Goal: Task Accomplishment & Management: Use online tool/utility

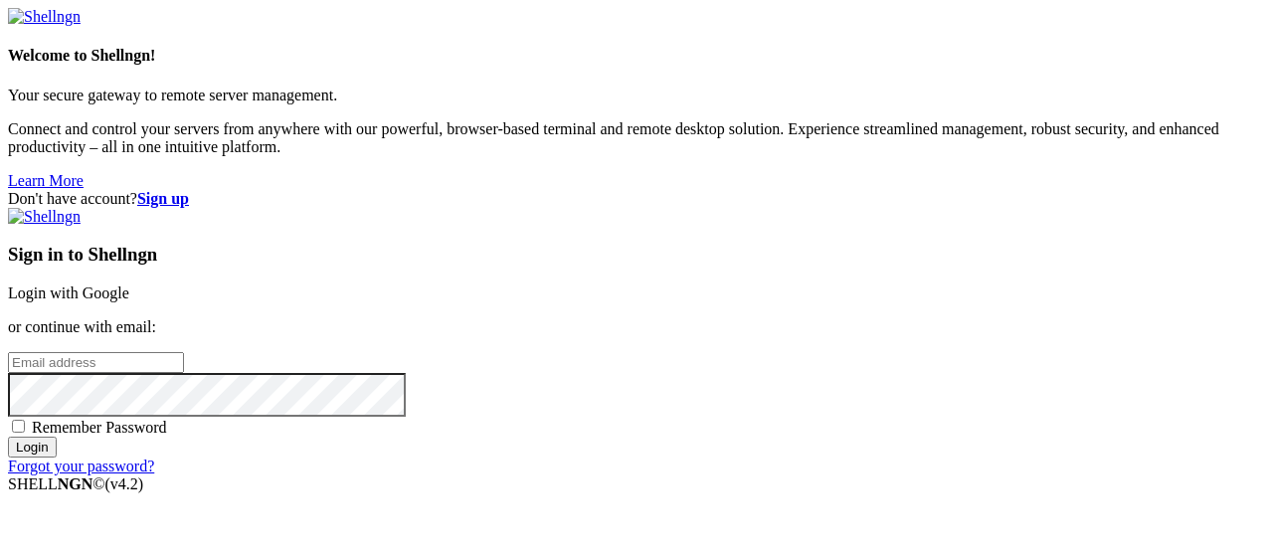
click at [129, 285] on link "Login with Google" at bounding box center [68, 293] width 121 height 17
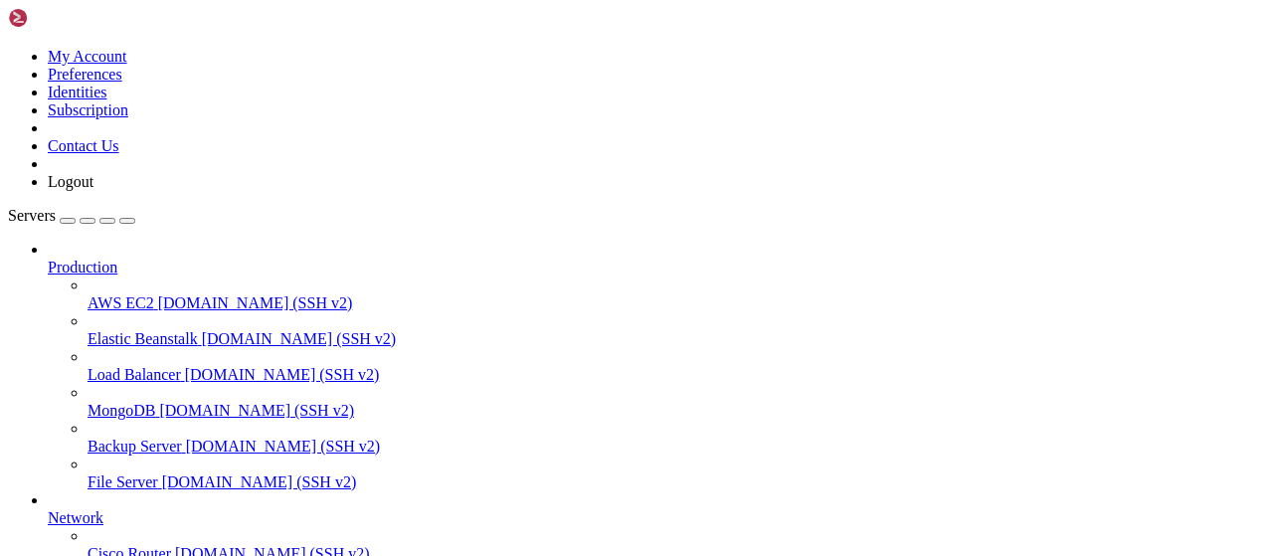
scroll to position [404, 0]
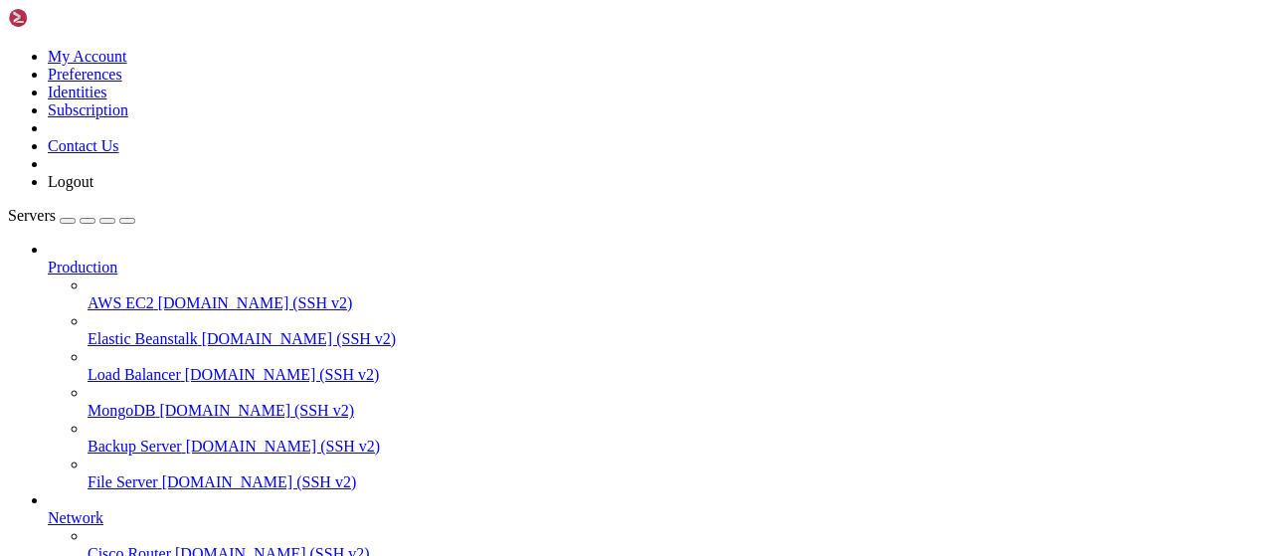
scroll to position [517, 0]
type input "/root/rbxscriptapi"
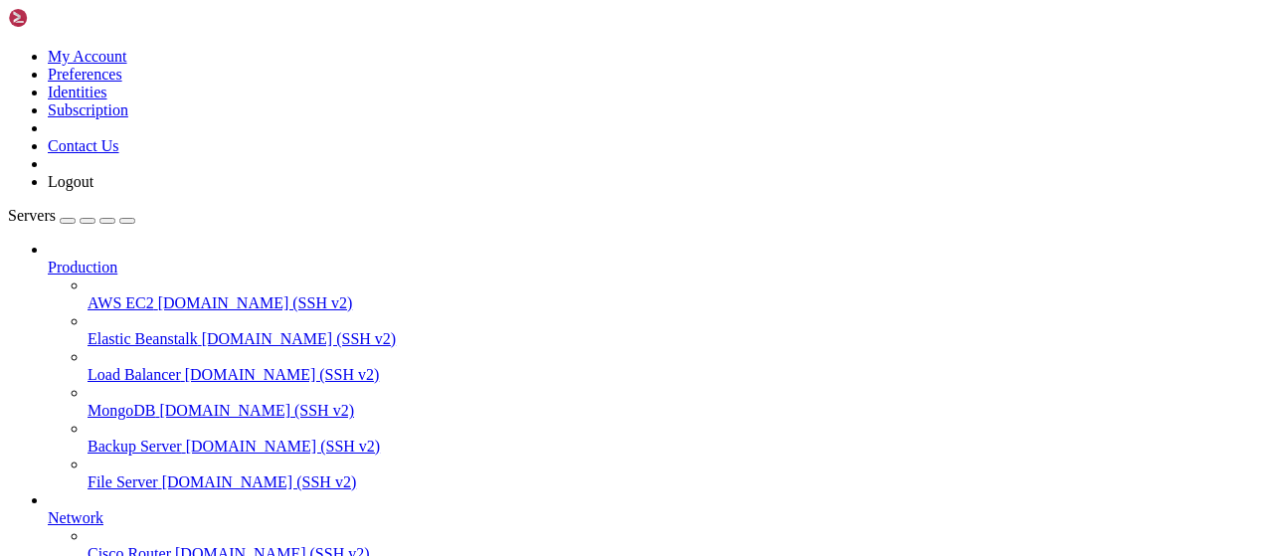
drag, startPoint x: 498, startPoint y: 315, endPoint x: 767, endPoint y: 313, distance: 268.6
type textarea "r = requests.get(f"http://[TECHNICAL_ID]/api/scraper?url={url}", timeout=60)"
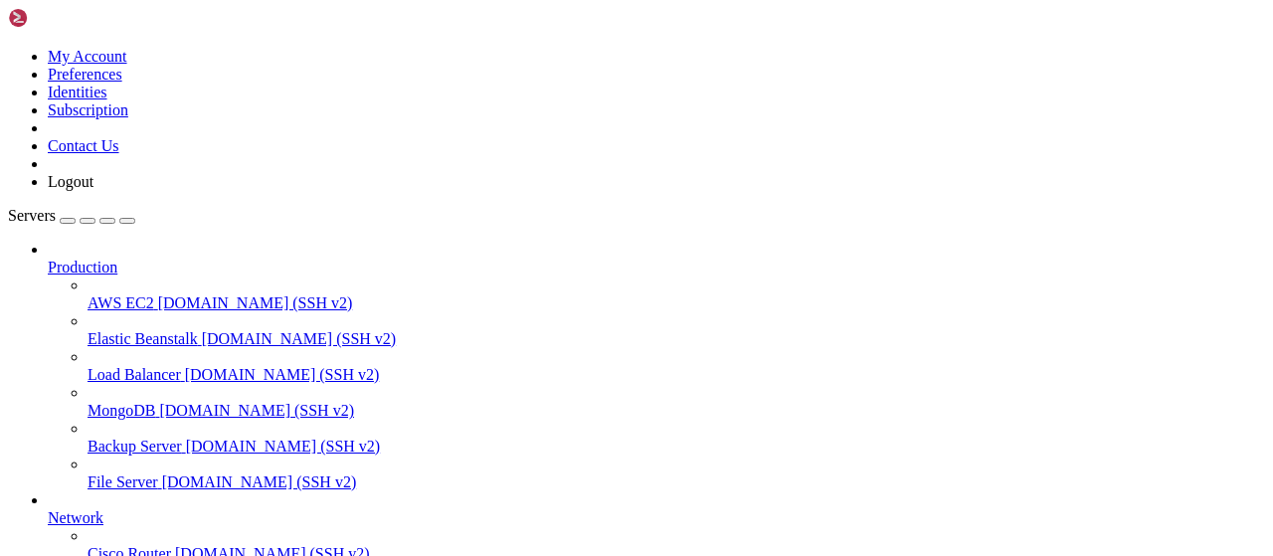
scroll to position [0, 0]
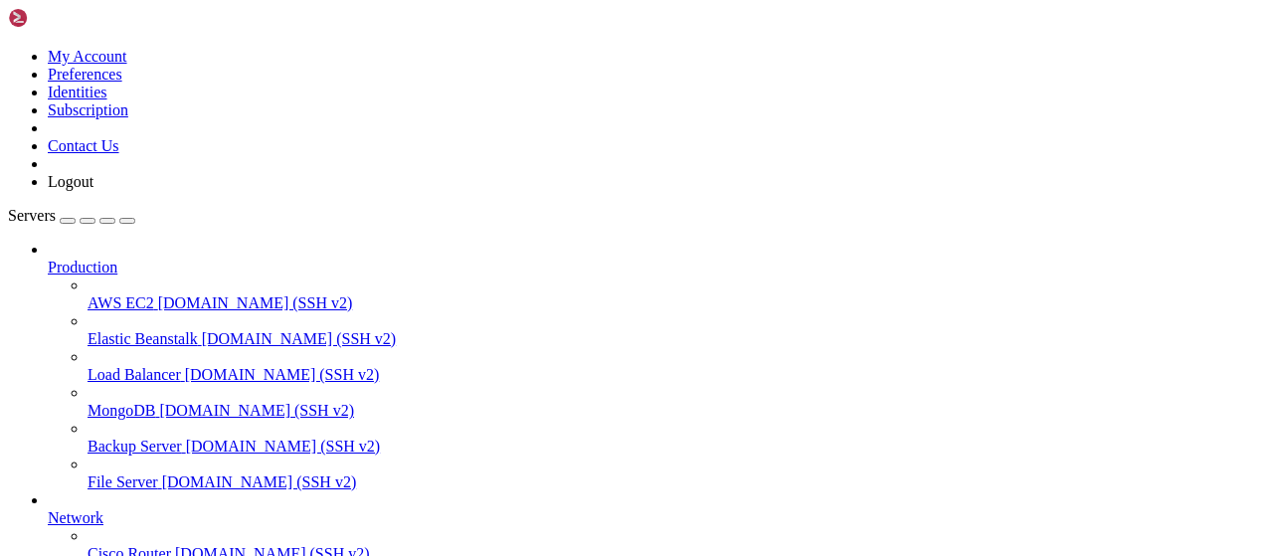
type input "/root/rbxscriptapi"
drag, startPoint x: 375, startPoint y: 242, endPoint x: 416, endPoint y: 244, distance: 40.8
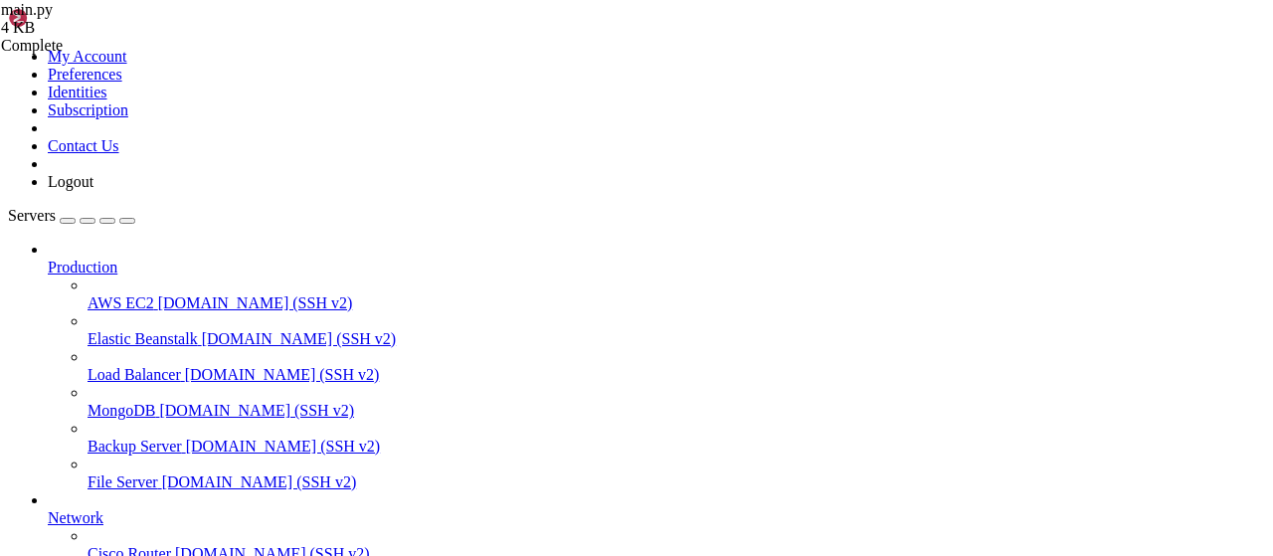
paste textarea "[DOMAIN_NAME](main())"
type textarea "[DOMAIN_NAME](main())"
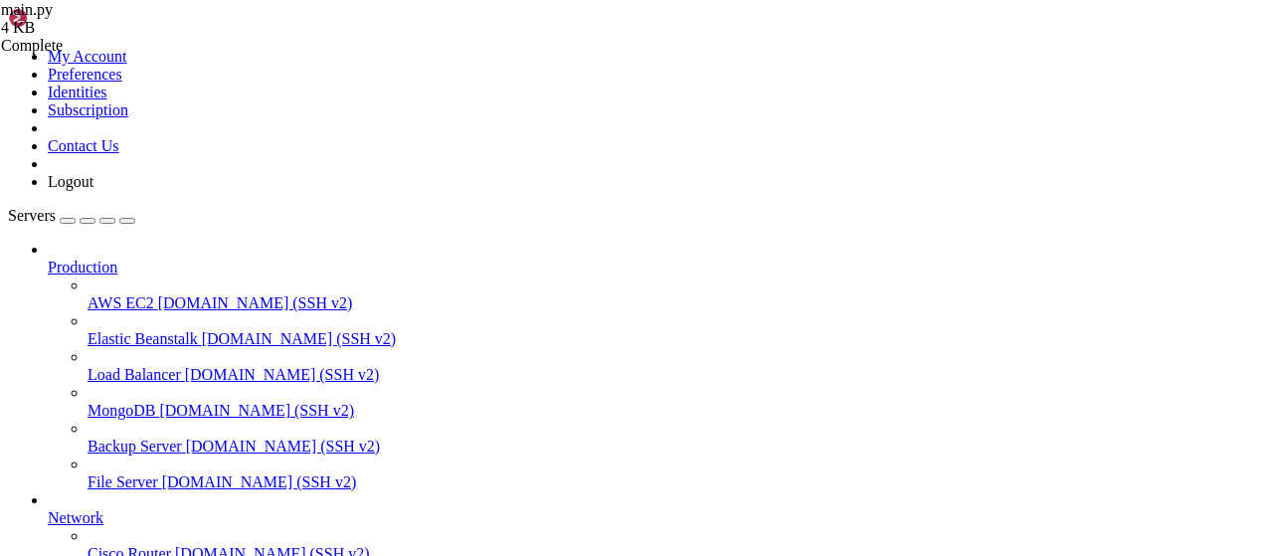
drag, startPoint x: 292, startPoint y: 23, endPoint x: 361, endPoint y: 56, distance: 76.1
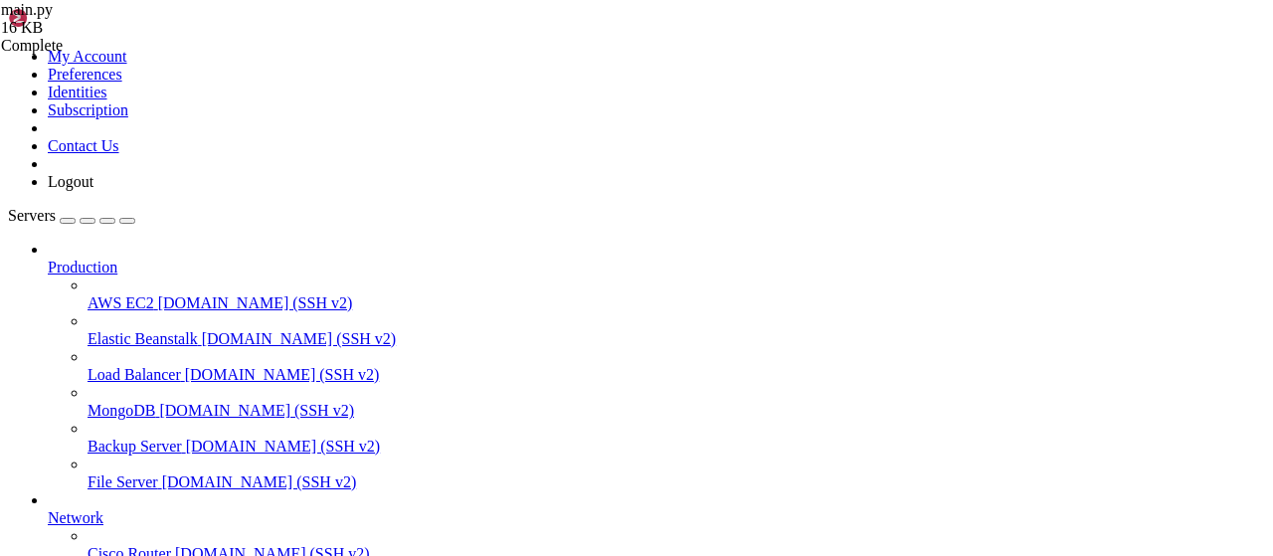
drag, startPoint x: 536, startPoint y: 301, endPoint x: 383, endPoint y: 301, distance: 153.2
type textarea "API_LATEST = "[URL][TECHNICAL_ID]""
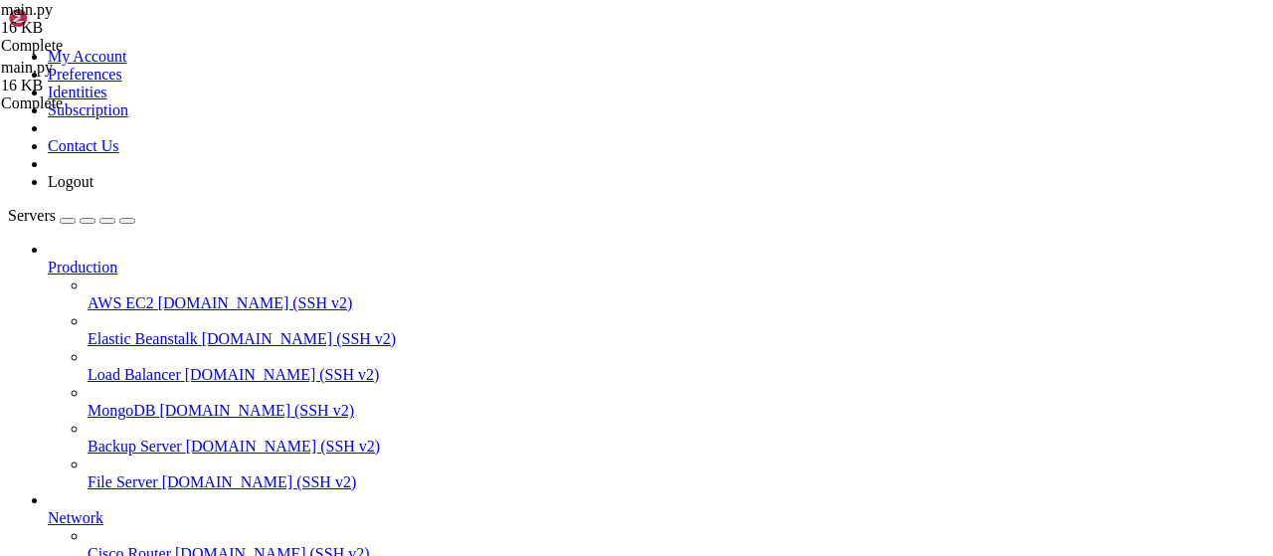
drag, startPoint x: 566, startPoint y: 301, endPoint x: 384, endPoint y: 302, distance: 182.0
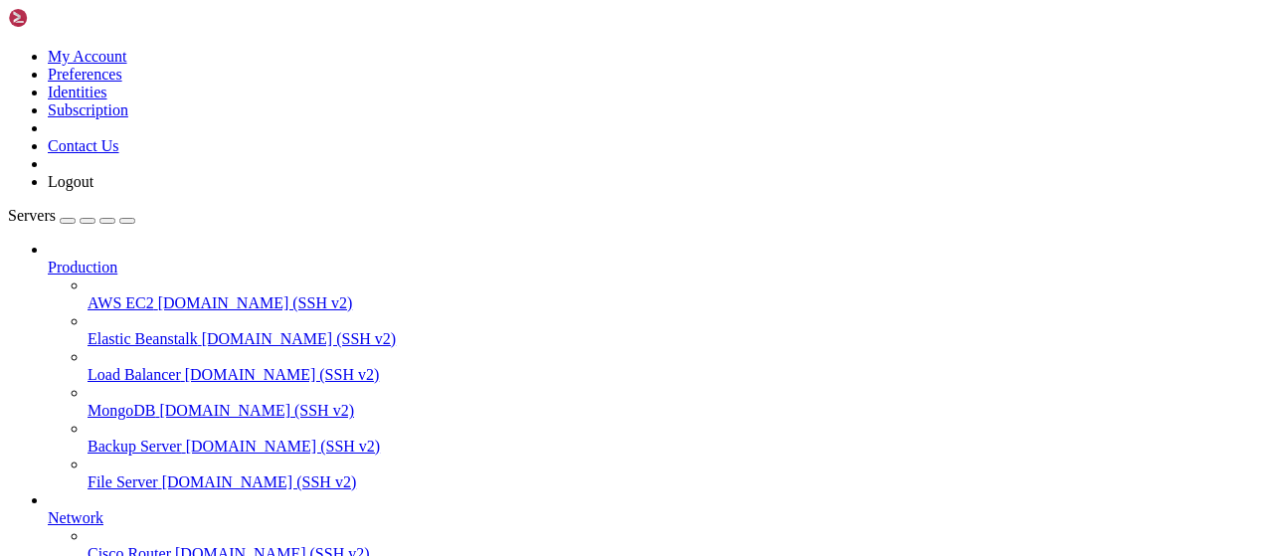
type input "/root/rbxscriptapi"
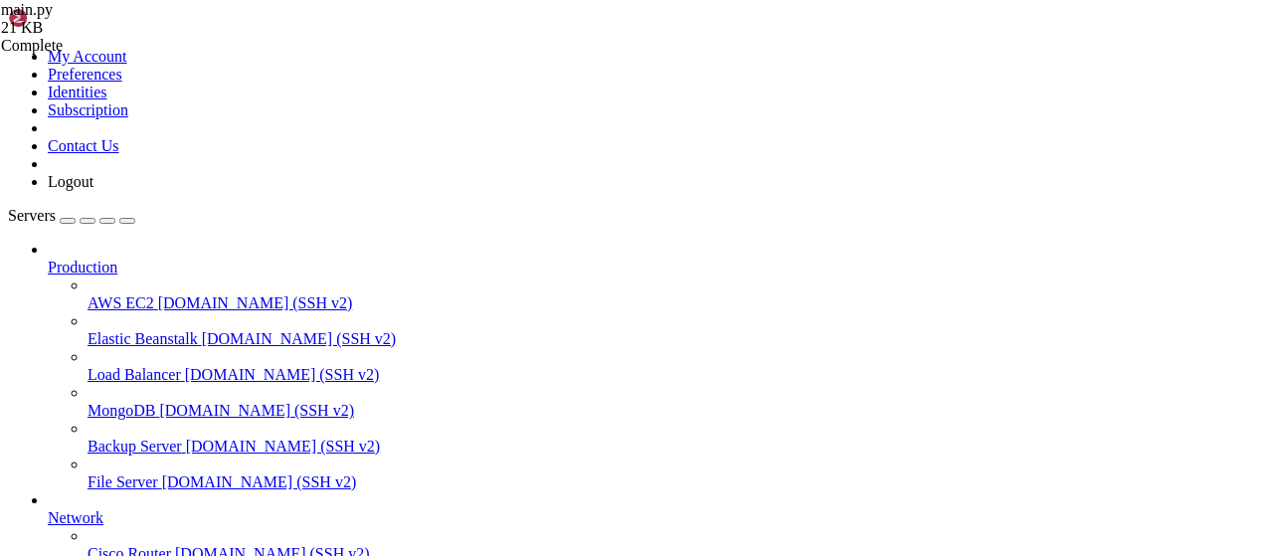
scroll to position [2313, 0]
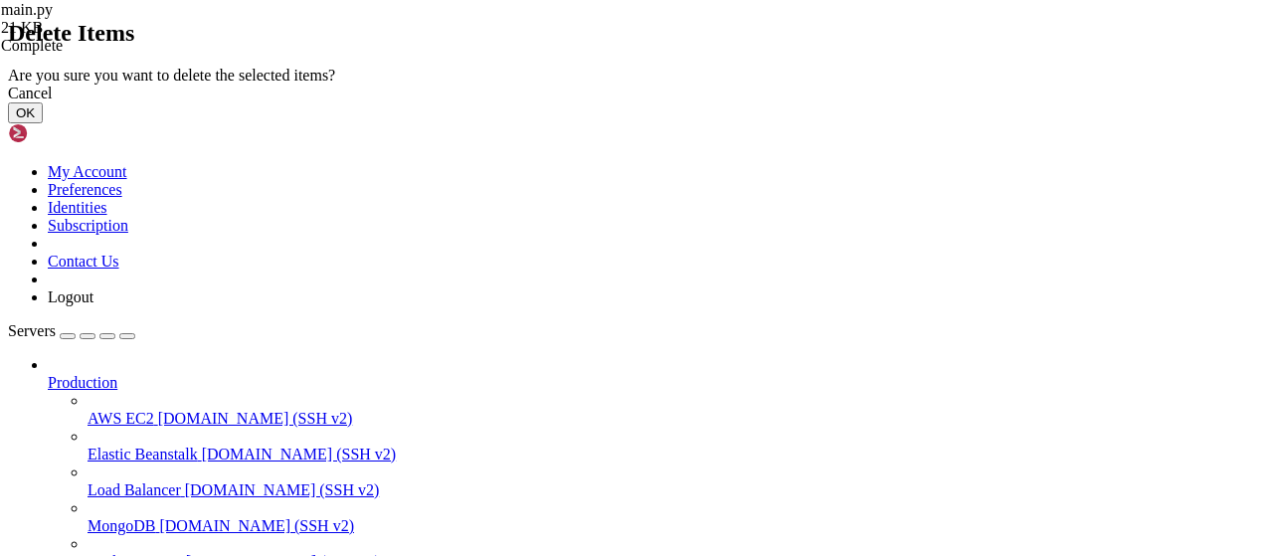
click at [43, 123] on button "OK" at bounding box center [25, 112] width 35 height 21
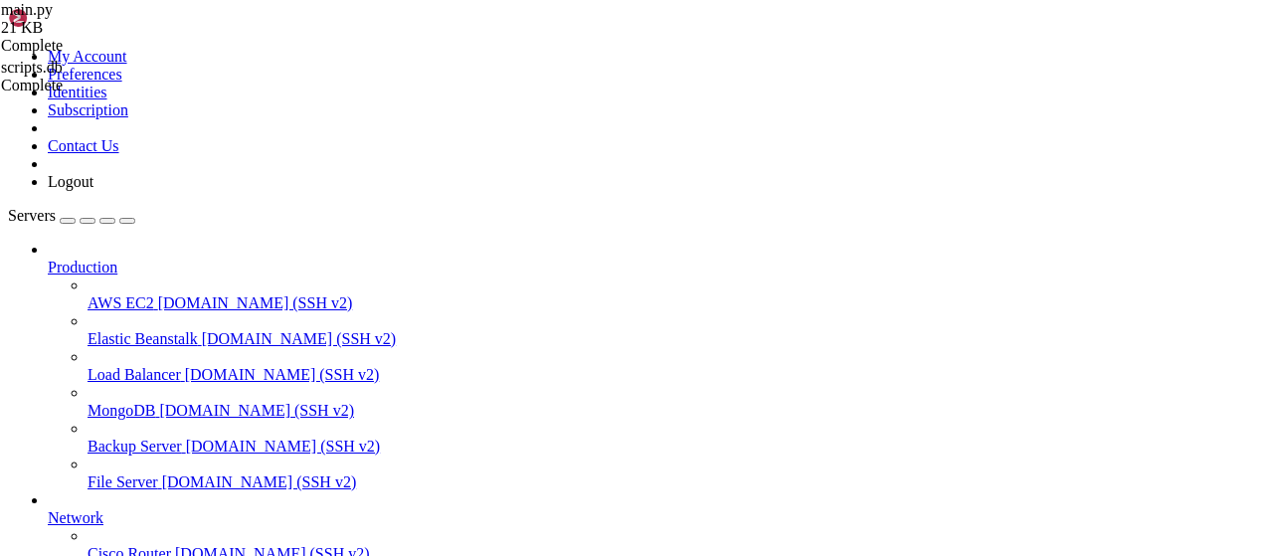
drag, startPoint x: 384, startPoint y: 1369, endPoint x: 333, endPoint y: 1366, distance: 50.8
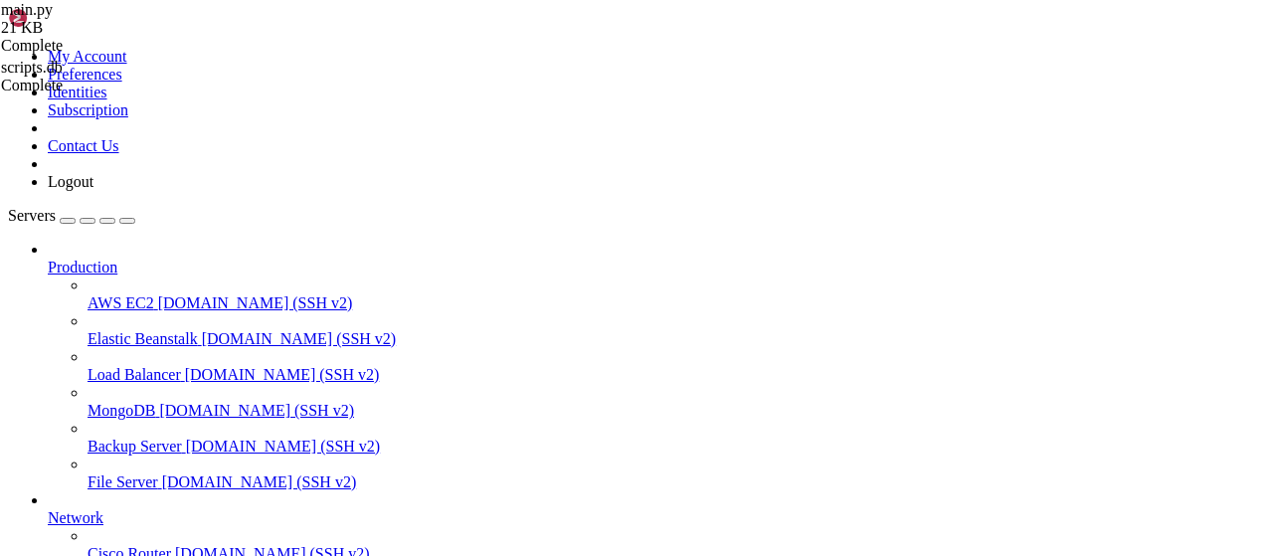
scroll to position [4770, 0]
